Goal: Navigation & Orientation: Find specific page/section

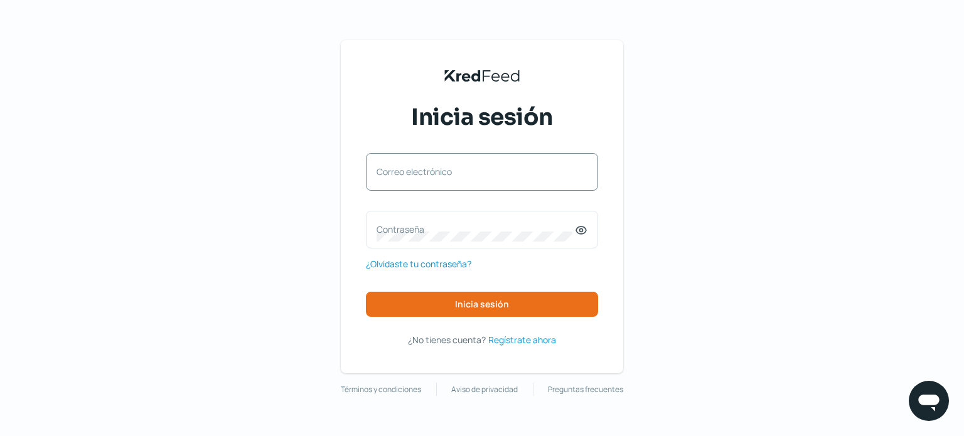
click at [425, 173] on label "Correo electrónico" at bounding box center [475, 172] width 198 height 12
click at [425, 173] on input "Correo electrónico" at bounding box center [481, 178] width 211 height 11
type input "[EMAIL_ADDRESS][DOMAIN_NAME]"
click at [425, 227] on label "Contraseña" at bounding box center [475, 229] width 198 height 12
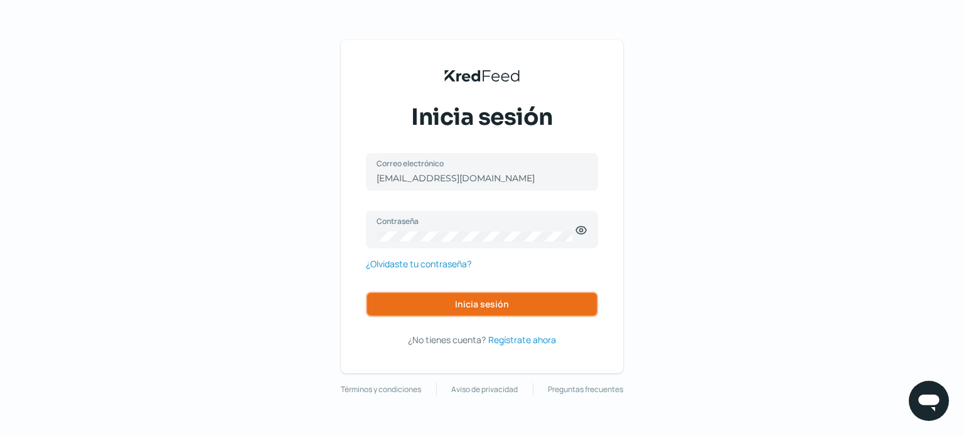
drag, startPoint x: 498, startPoint y: 309, endPoint x: 526, endPoint y: 326, distance: 32.1
click at [498, 311] on button "Inicia sesión" at bounding box center [482, 304] width 232 height 25
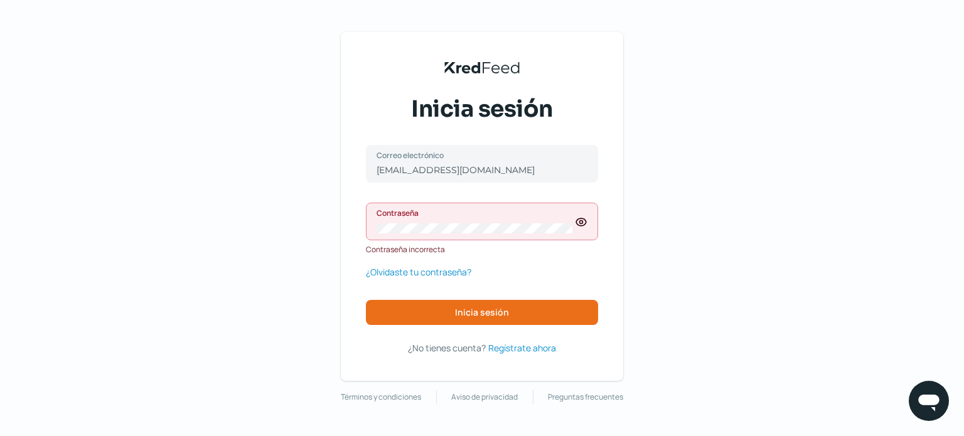
click at [580, 224] on icon at bounding box center [581, 222] width 13 height 13
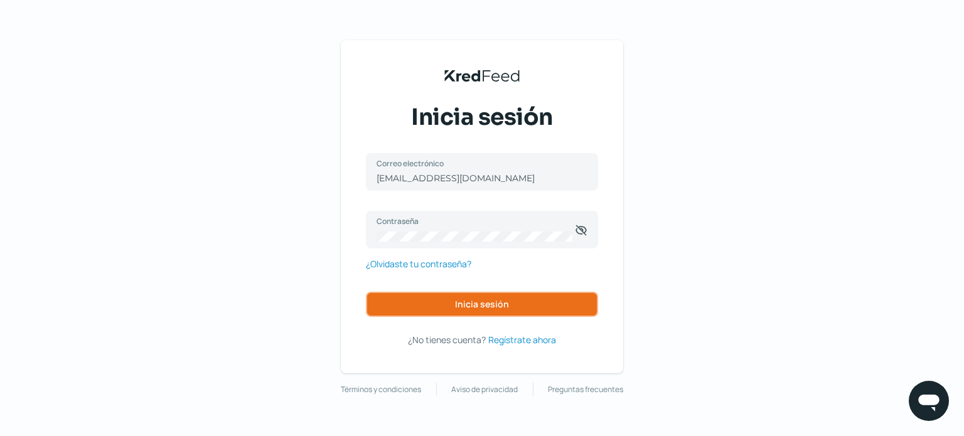
click at [502, 303] on span "Inicia sesión" at bounding box center [482, 304] width 54 height 9
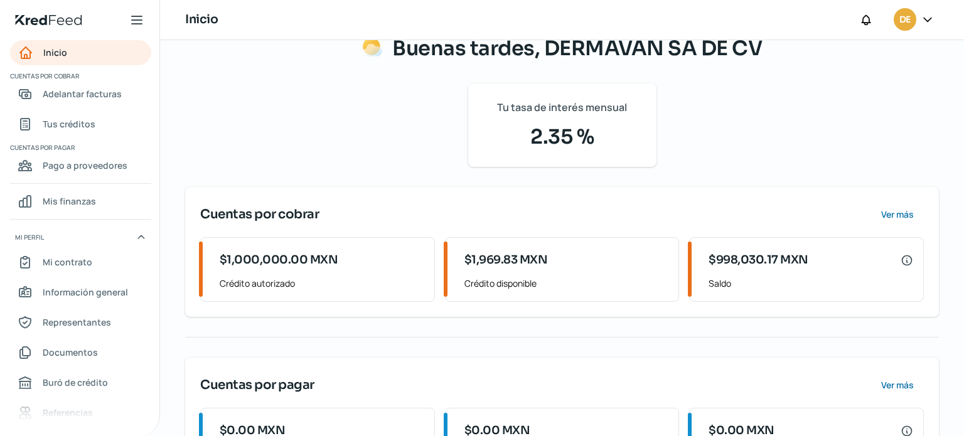
scroll to position [120, 0]
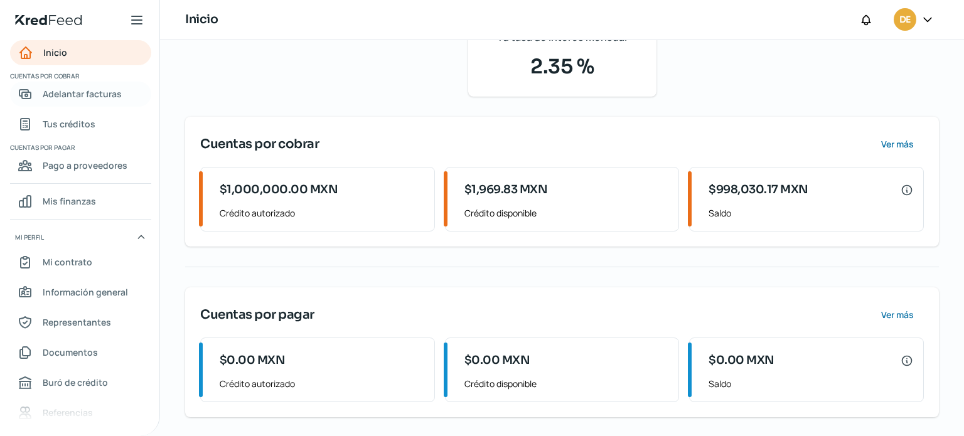
click at [101, 95] on span "Adelantar facturas" at bounding box center [82, 94] width 79 height 16
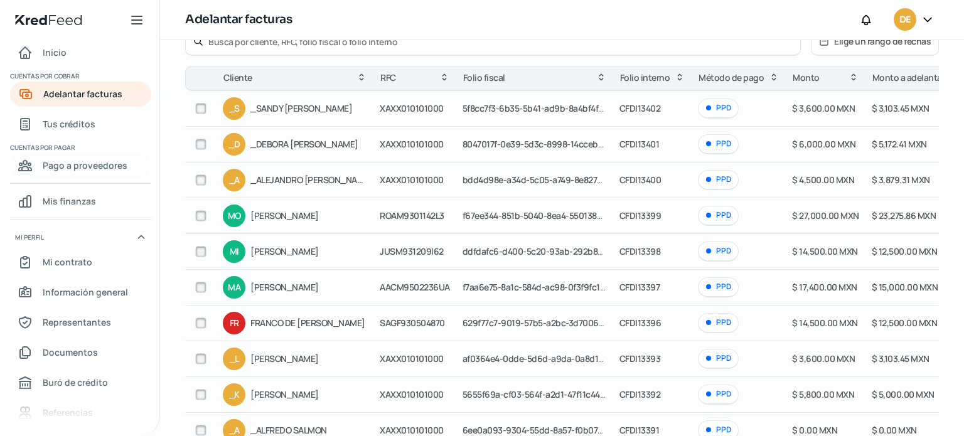
scroll to position [125, 0]
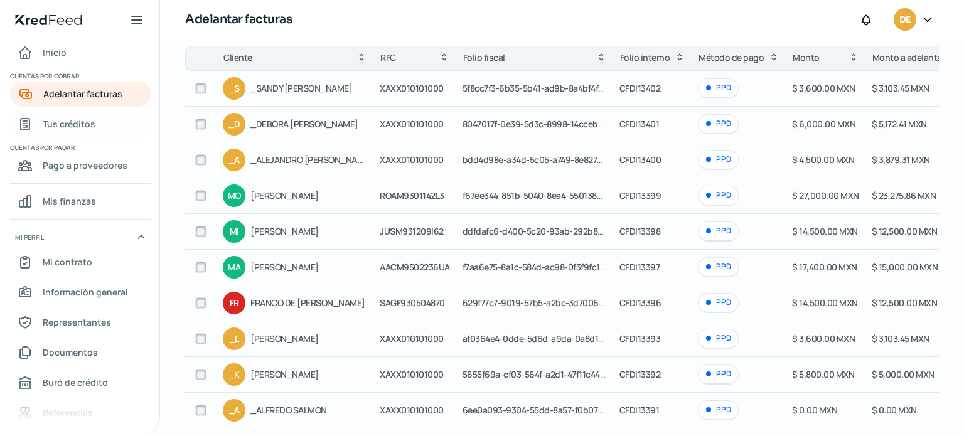
click at [75, 113] on link "Tus créditos" at bounding box center [80, 124] width 141 height 25
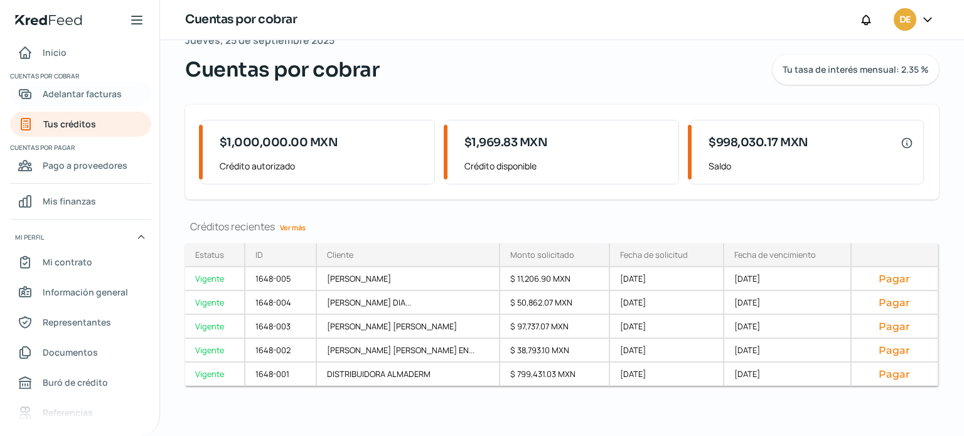
click at [97, 95] on span "Adelantar facturas" at bounding box center [82, 94] width 79 height 16
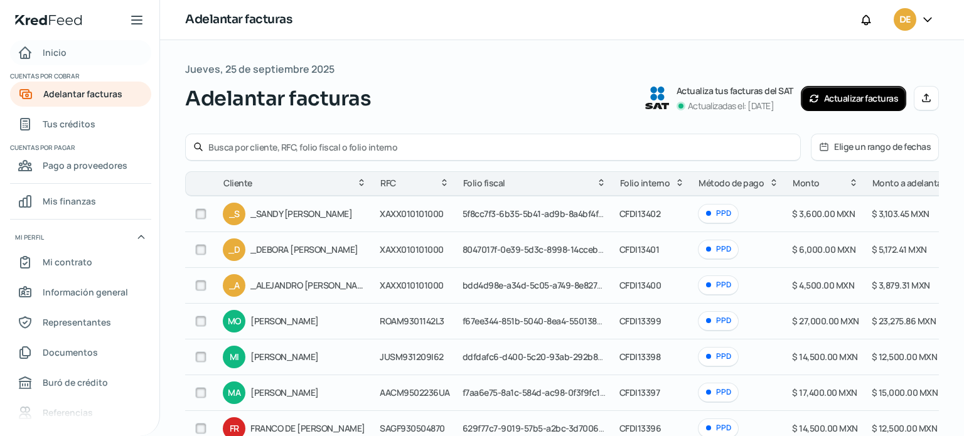
click at [55, 49] on span "Inicio" at bounding box center [55, 53] width 24 height 16
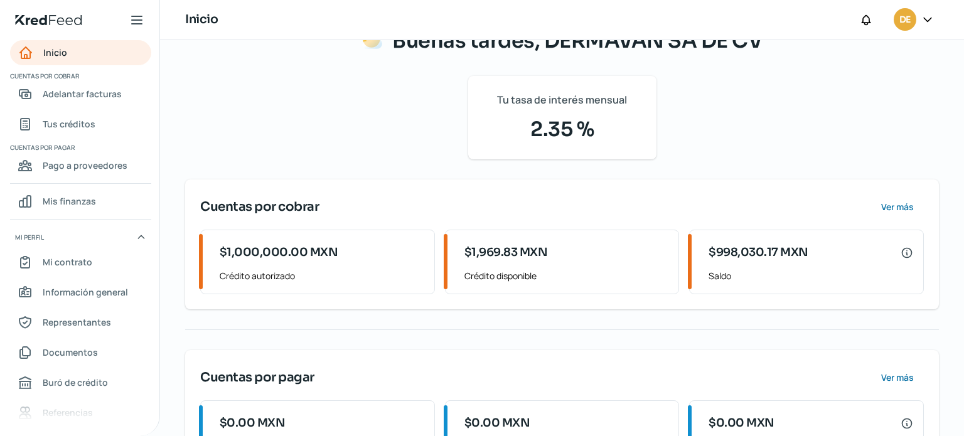
scroll to position [120, 0]
